Goal: Check status: Check status

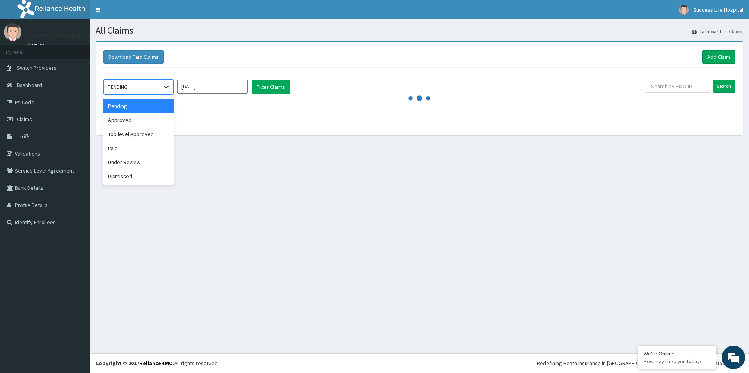
click at [166, 85] on icon at bounding box center [166, 87] width 8 height 8
click at [135, 148] on div "Paid" at bounding box center [138, 148] width 70 height 14
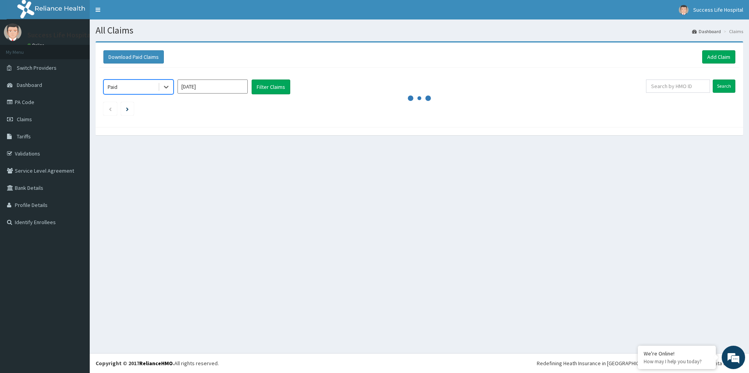
click at [204, 89] on input "[DATE]" at bounding box center [212, 87] width 70 height 14
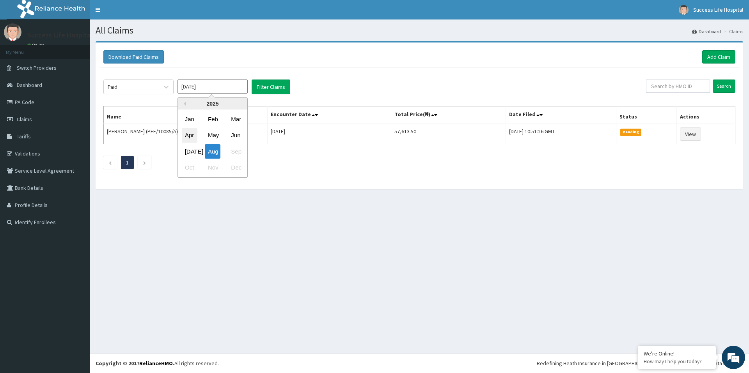
click at [195, 134] on div "Apr" at bounding box center [190, 135] width 16 height 14
type input "[DATE]"
click at [267, 87] on button "Filter Claims" at bounding box center [271, 87] width 39 height 15
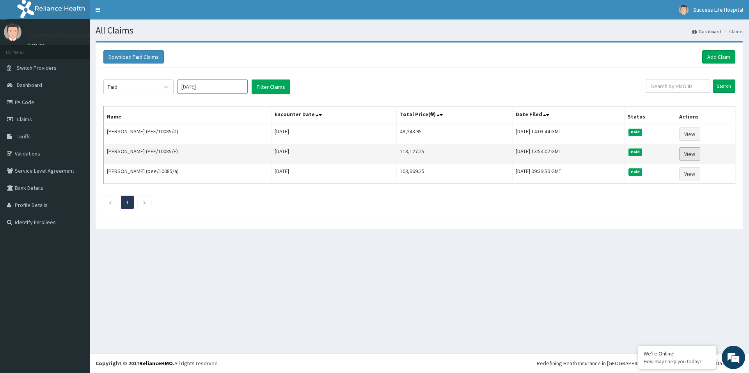
click at [690, 152] on link "View" at bounding box center [689, 153] width 21 height 13
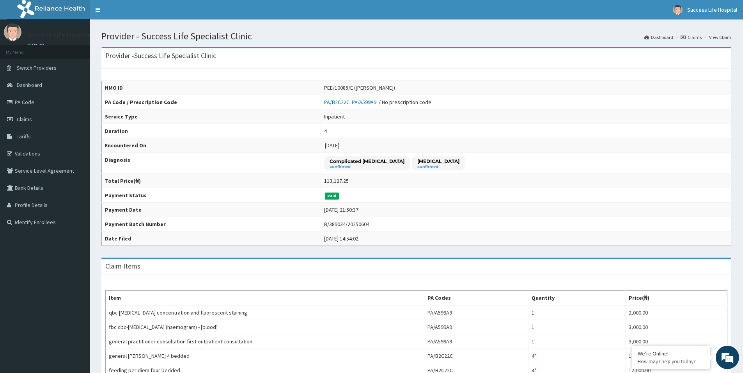
scroll to position [363, 0]
